Goal: Task Accomplishment & Management: Manage account settings

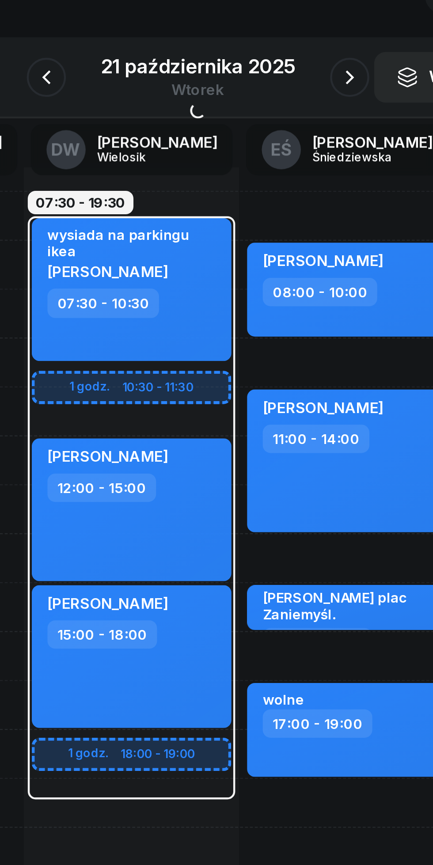
scroll to position [0, 12]
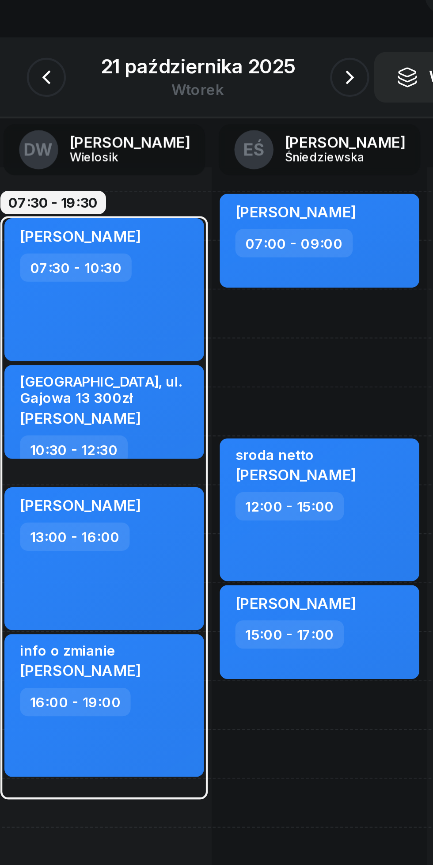
click at [147, 102] on button "button" at bounding box center [148, 97] width 18 height 18
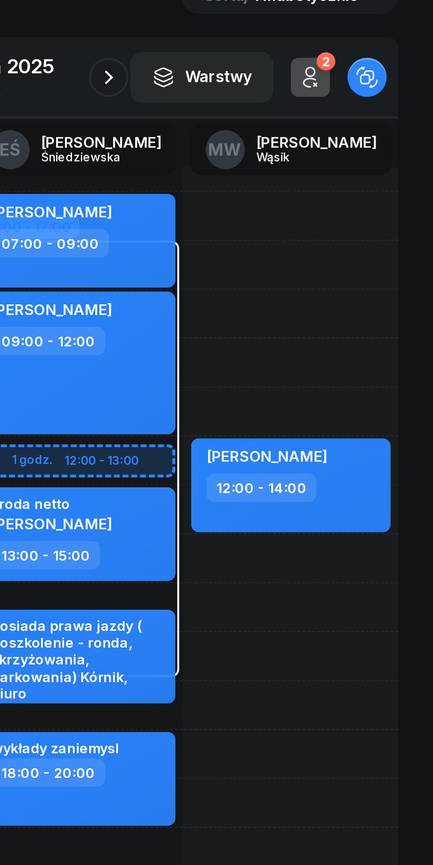
click at [284, 98] on icon "button" at bounding box center [286, 96] width 11 height 11
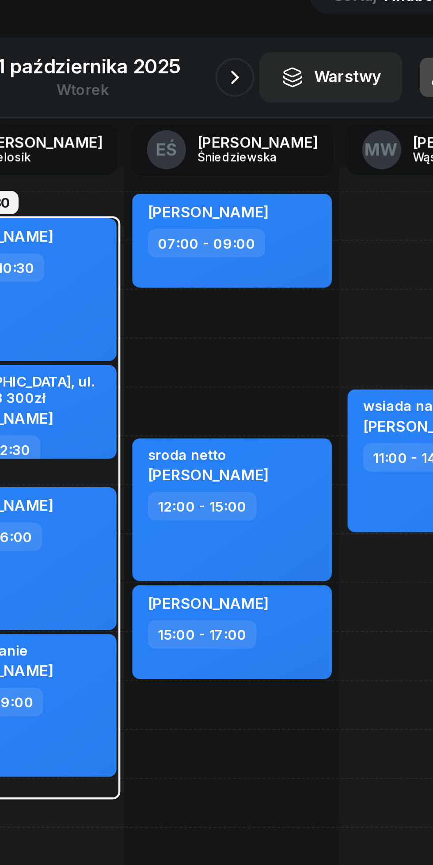
click at [279, 97] on button "button" at bounding box center [285, 97] width 18 height 18
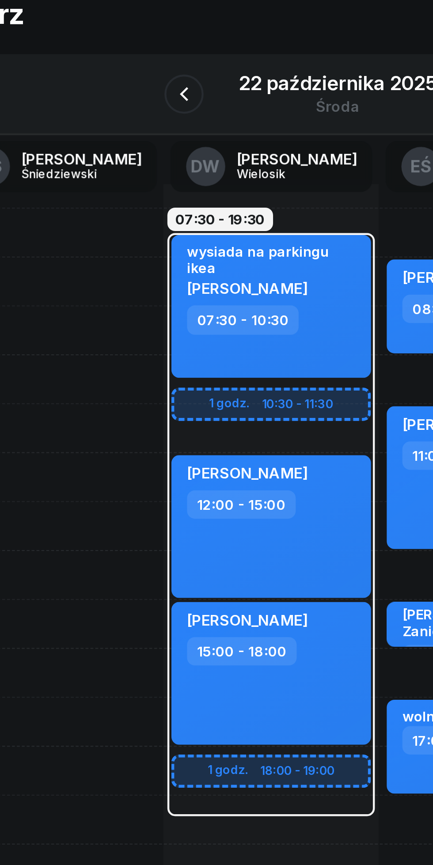
click at [145, 94] on icon "button" at bounding box center [147, 96] width 11 height 11
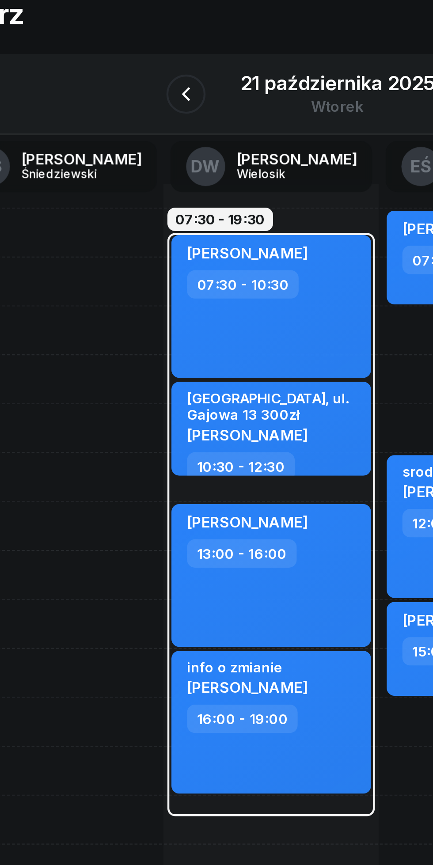
click at [145, 98] on icon "button" at bounding box center [148, 96] width 11 height 11
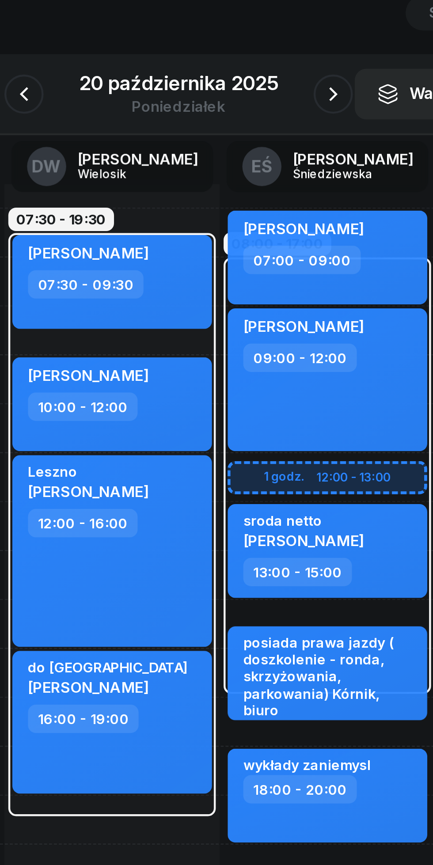
click at [286, 96] on icon "button" at bounding box center [287, 97] width 4 height 6
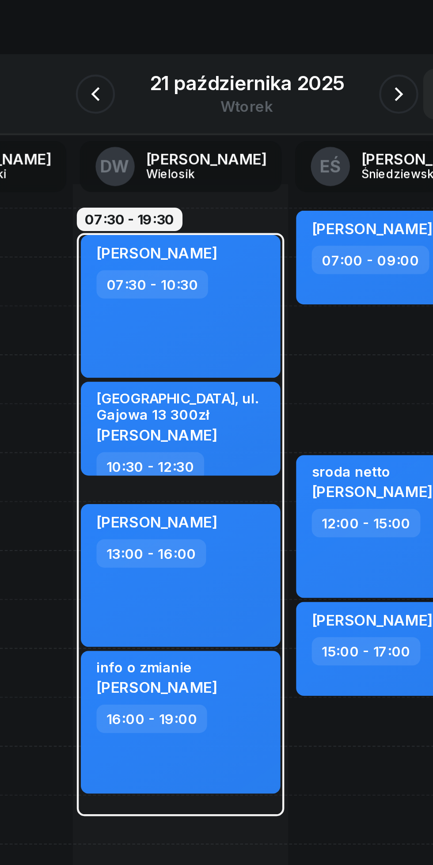
click at [279, 99] on button "button" at bounding box center [285, 97] width 18 height 18
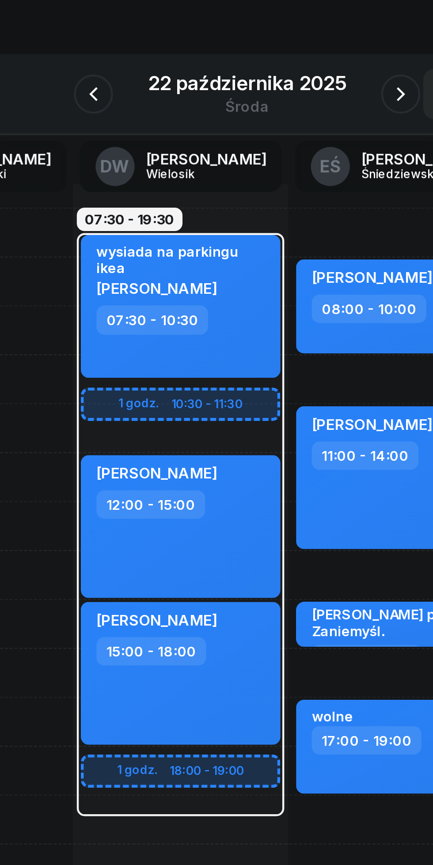
scroll to position [0, 12]
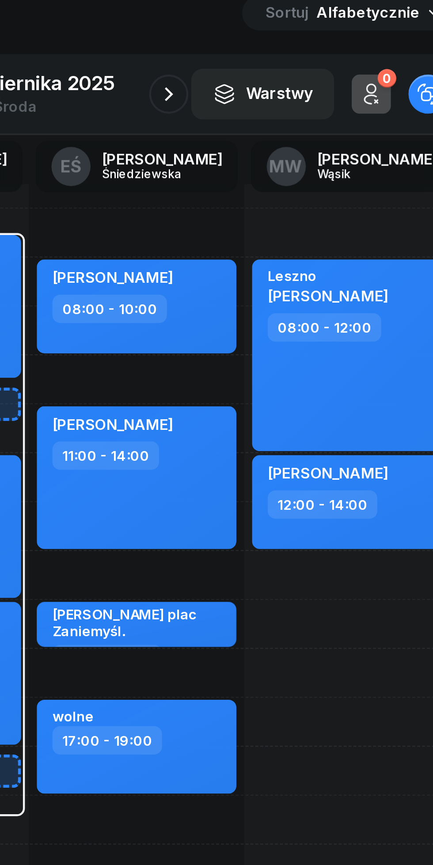
click at [392, 281] on div "12:00 - 14:00" at bounding box center [370, 282] width 78 height 13
select select "12"
select select "14"
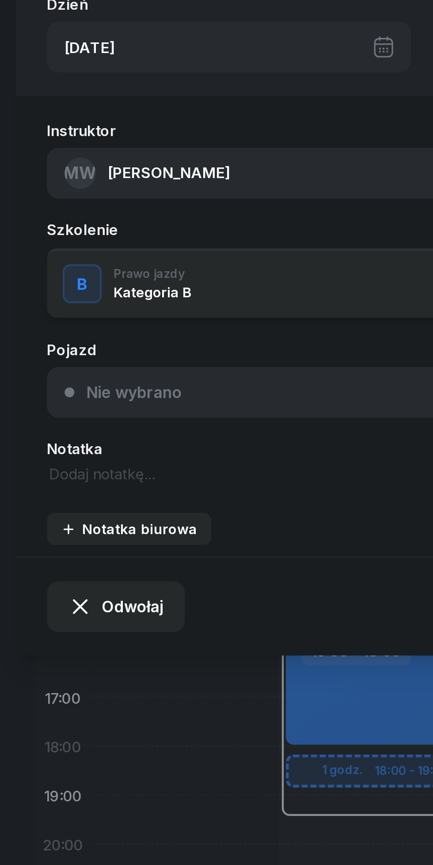
click at [79, 267] on textarea at bounding box center [116, 269] width 190 height 10
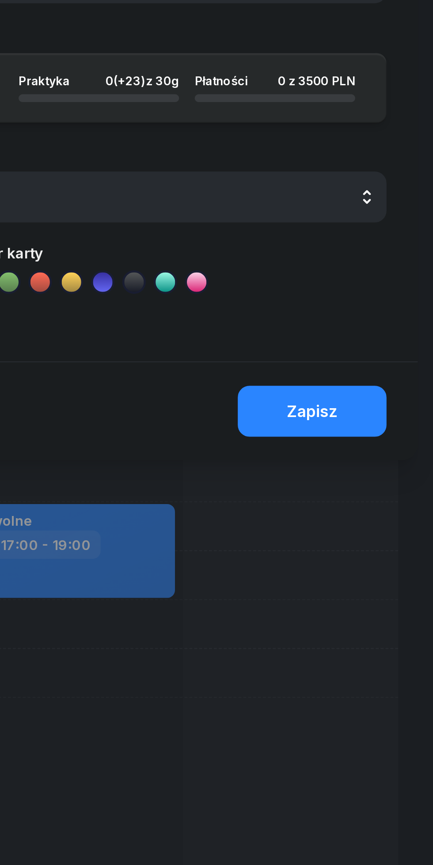
type textarea "Na nockę do pracy"
click at [386, 328] on div "Zapisz" at bounding box center [378, 328] width 23 height 8
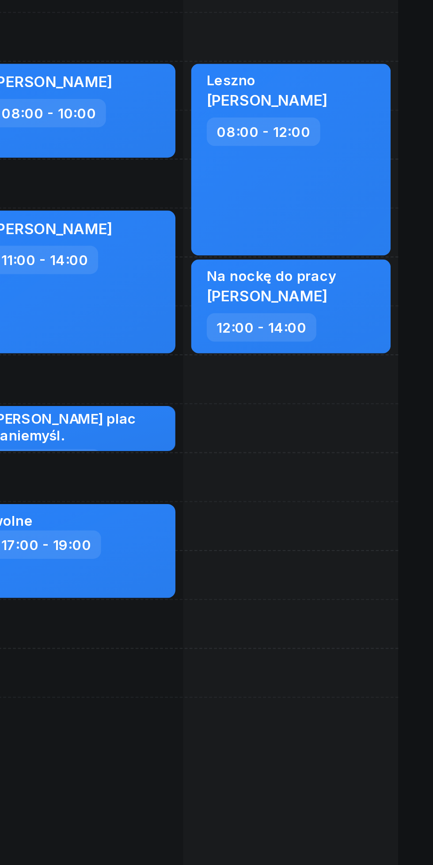
scroll to position [0, 0]
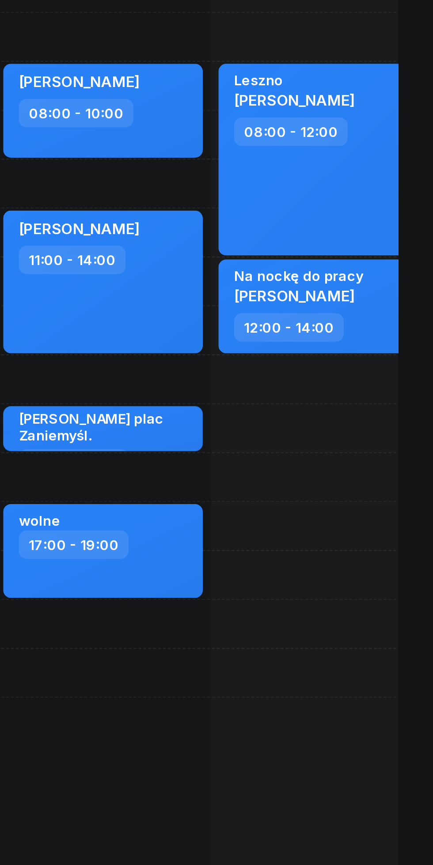
click at [406, 273] on div "Na nockę do pracy [PERSON_NAME]" at bounding box center [382, 273] width 78 height 21
select select "12"
select select "14"
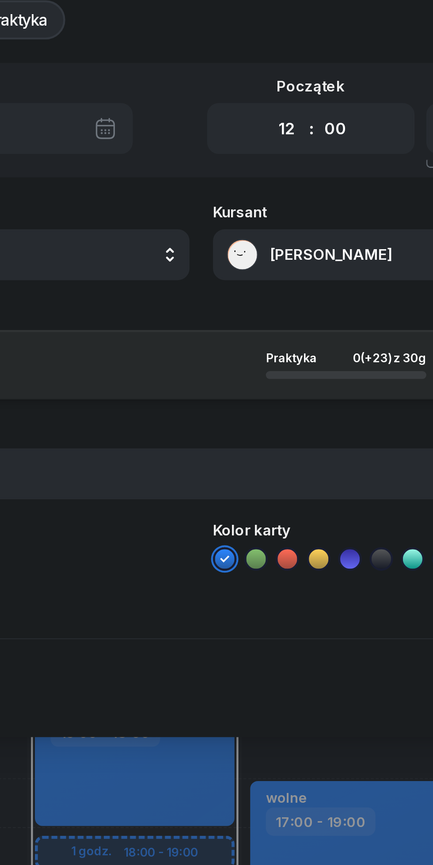
click at [279, 127] on button "[PERSON_NAME]" at bounding box center [317, 132] width 190 height 23
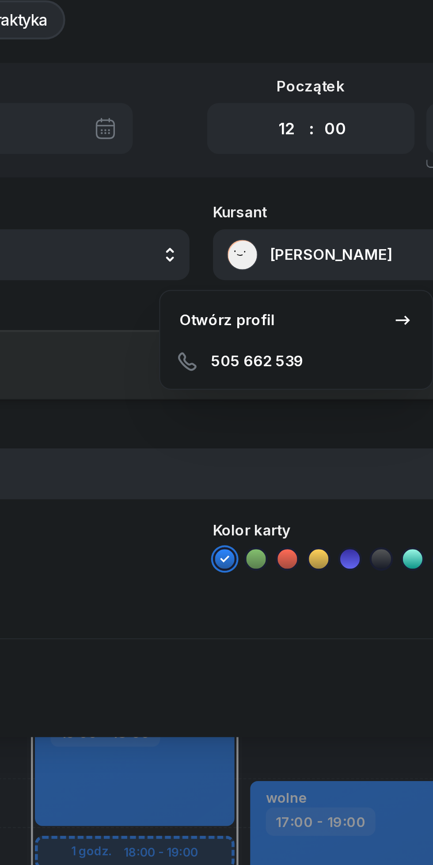
click at [248, 159] on link "Otwórz profil" at bounding box center [260, 161] width 116 height 19
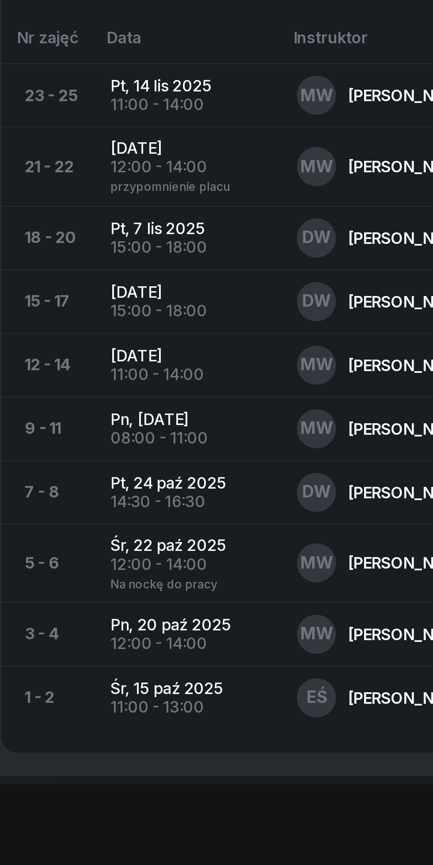
scroll to position [182, 0]
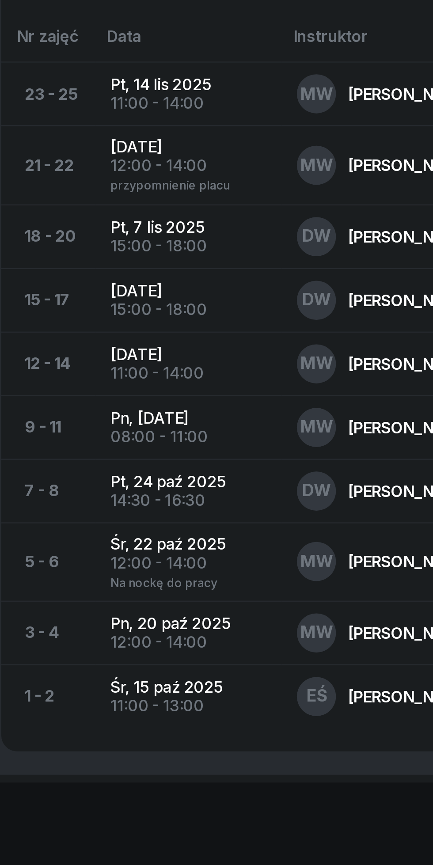
click at [189, 762] on div "[PERSON_NAME]" at bounding box center [209, 760] width 57 height 7
click at [108, 761] on div "12:00 - 14:00" at bounding box center [109, 765] width 70 height 8
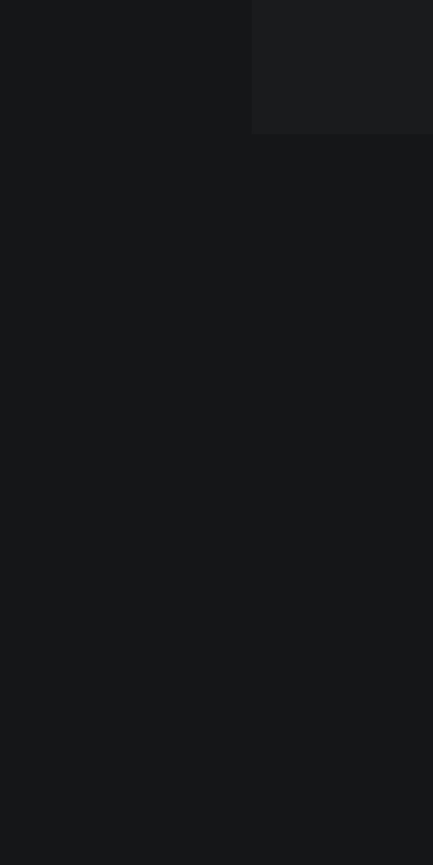
click at [137, 746] on div "07:00 08:00 09:00 10:00 11:00 12:00 13:00 14:00 15:00 16:00 17:00 18:00 19:00 2…" at bounding box center [216, 510] width 401 height 790
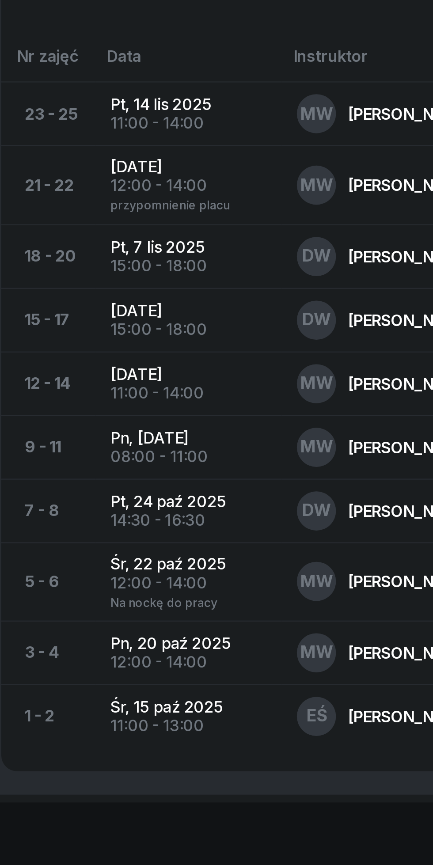
scroll to position [179, 0]
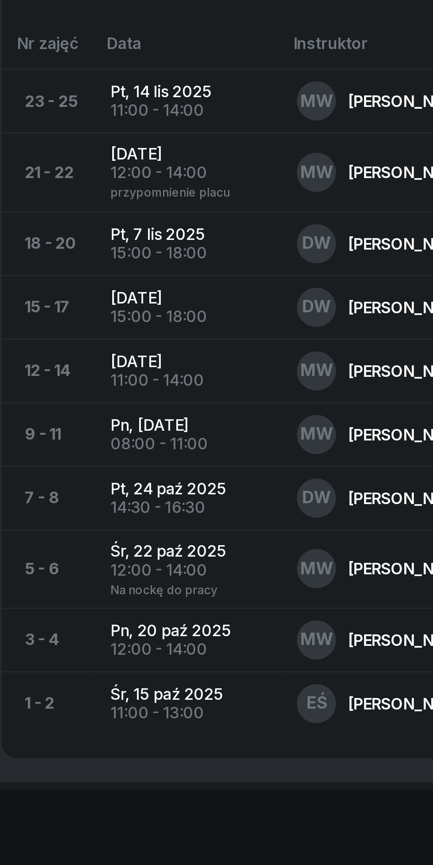
click at [90, 762] on td "Pn, [DATE] 12:00 - 14:00" at bounding box center [109, 763] width 84 height 29
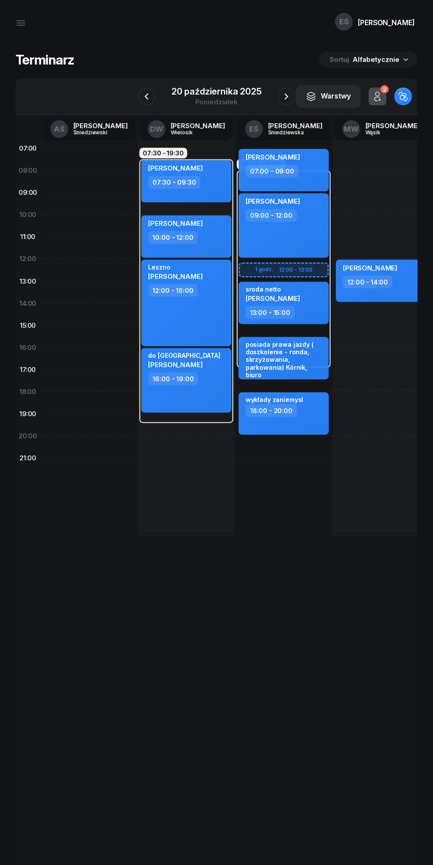
scroll to position [0, 0]
click at [396, 275] on div "[PERSON_NAME]" at bounding box center [370, 269] width 54 height 12
select select "12"
select select "14"
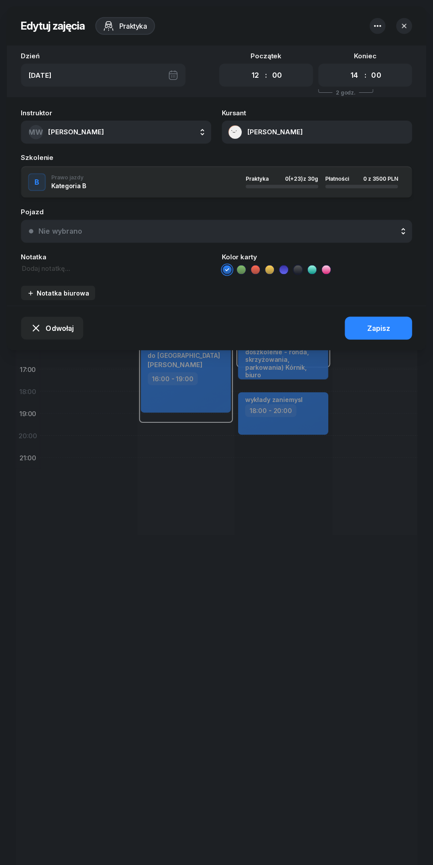
click at [62, 328] on span "Odwołaj" at bounding box center [60, 328] width 28 height 8
click at [62, 252] on div "My odwołaliśmy" at bounding box center [47, 255] width 53 height 8
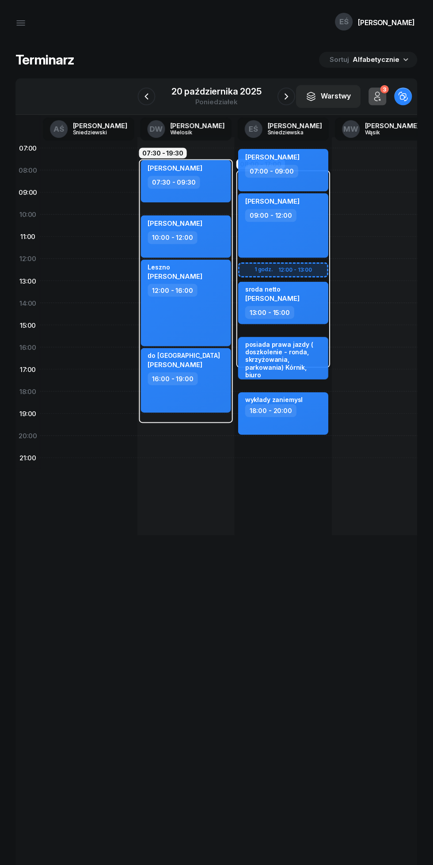
click at [141, 96] on button "button" at bounding box center [147, 97] width 18 height 18
click at [148, 96] on icon "button" at bounding box center [147, 96] width 11 height 11
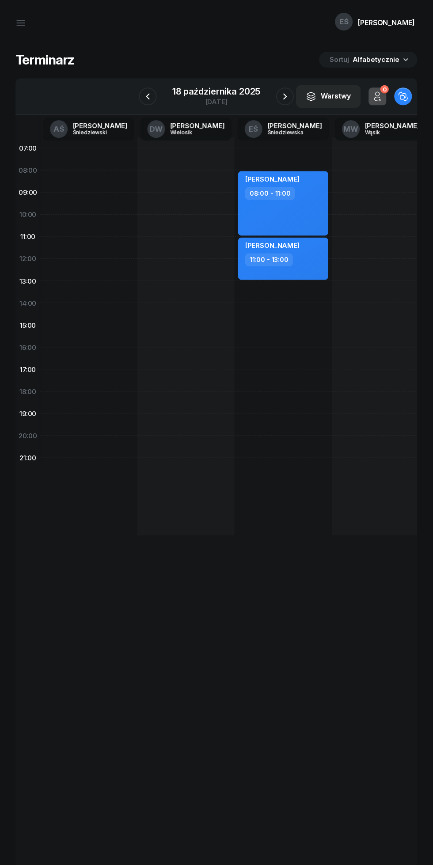
click at [148, 96] on icon "button" at bounding box center [148, 96] width 11 height 11
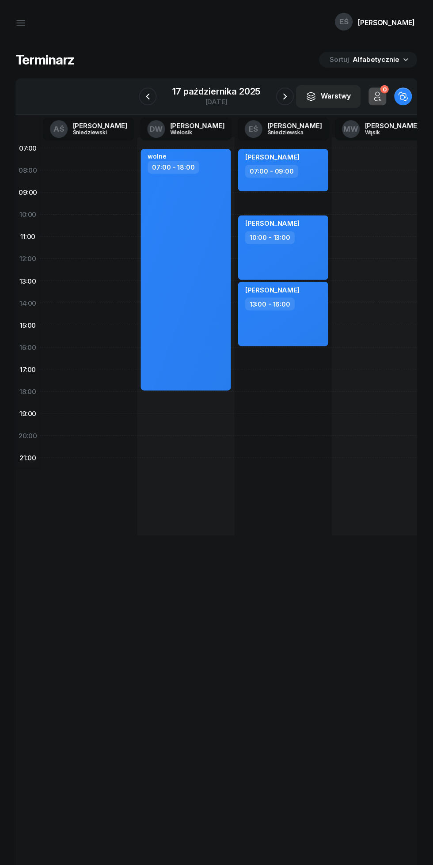
click at [146, 93] on icon "button" at bounding box center [148, 96] width 11 height 11
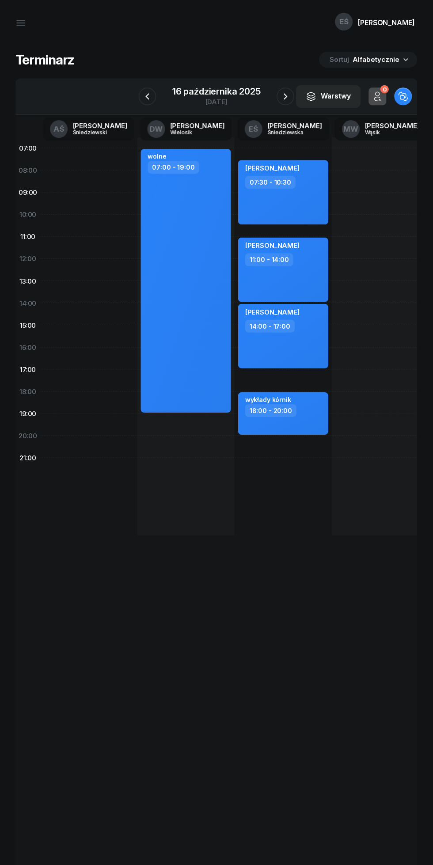
click at [148, 96] on icon "button" at bounding box center [147, 96] width 11 height 11
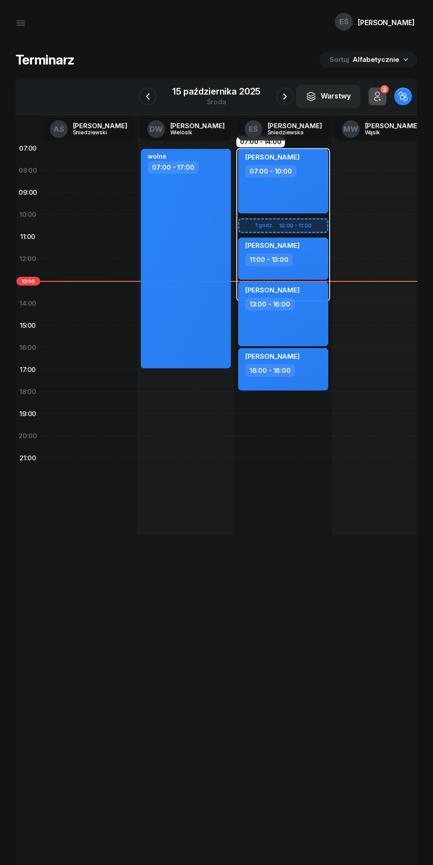
click at [277, 324] on div "[PERSON_NAME] 13:00 - 16:00" at bounding box center [283, 314] width 90 height 65
select select "13"
select select "16"
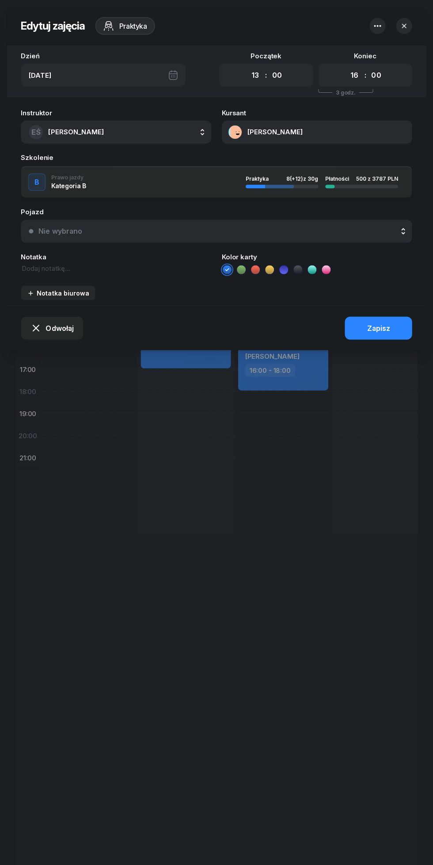
click at [255, 126] on button "[PERSON_NAME]" at bounding box center [317, 132] width 190 height 23
click at [316, 159] on div "Otwórz profil" at bounding box center [318, 162] width 43 height 8
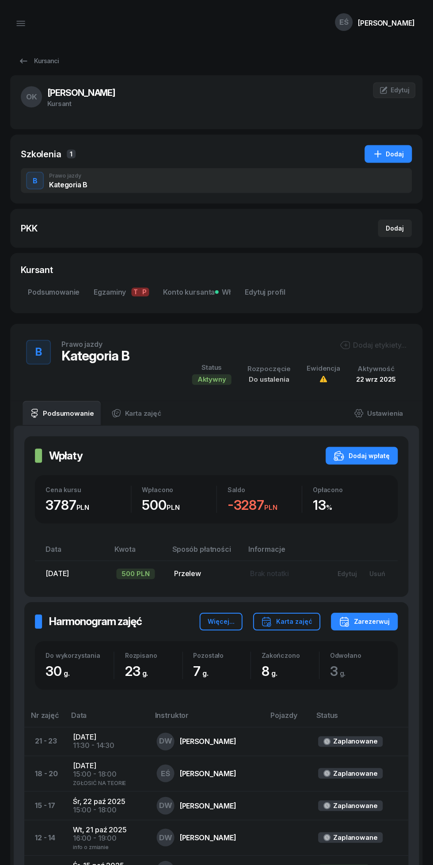
click at [28, 56] on icon at bounding box center [24, 61] width 11 height 11
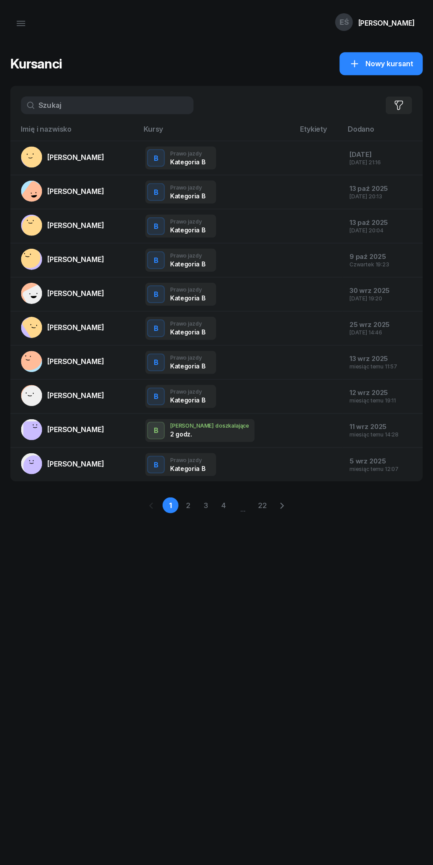
click at [52, 103] on input "text" at bounding box center [107, 105] width 172 height 18
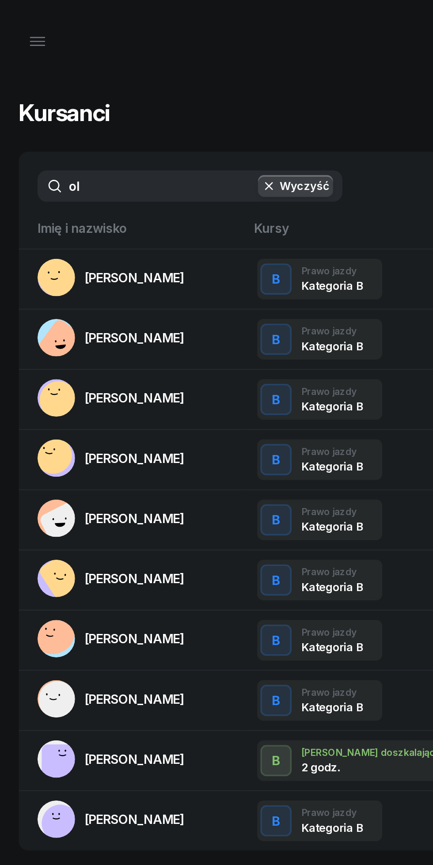
type input "oli"
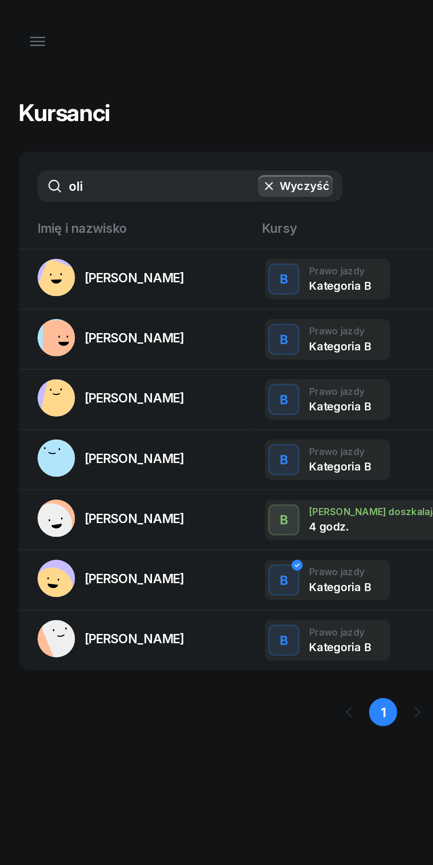
click at [67, 188] on span "[PERSON_NAME]" at bounding box center [76, 191] width 57 height 9
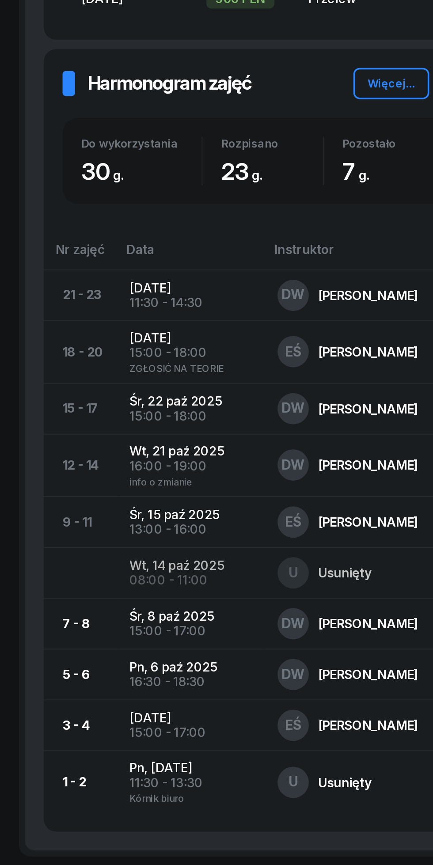
scroll to position [197, 0]
